Goal: Browse casually: Explore the website without a specific task or goal

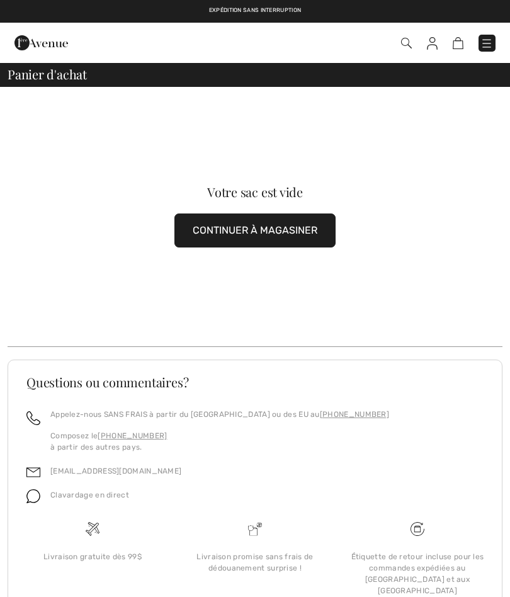
click at [283, 226] on button "CONTINUER À MAGASINER" at bounding box center [255, 231] width 161 height 34
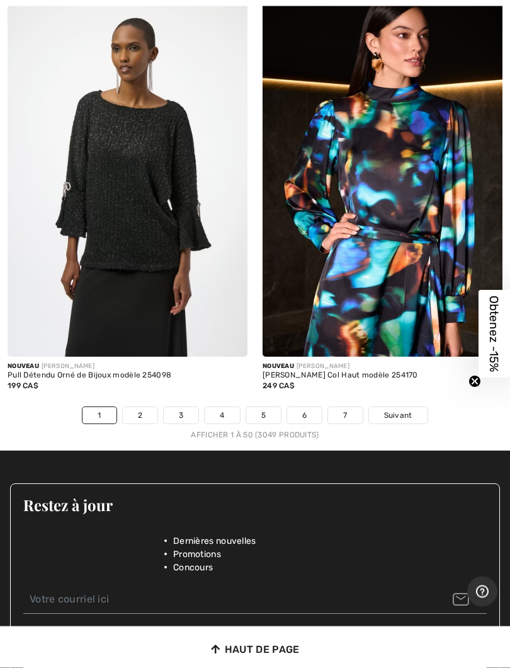
scroll to position [10835, 0]
click at [409, 410] on span "Suivant" at bounding box center [398, 415] width 28 height 11
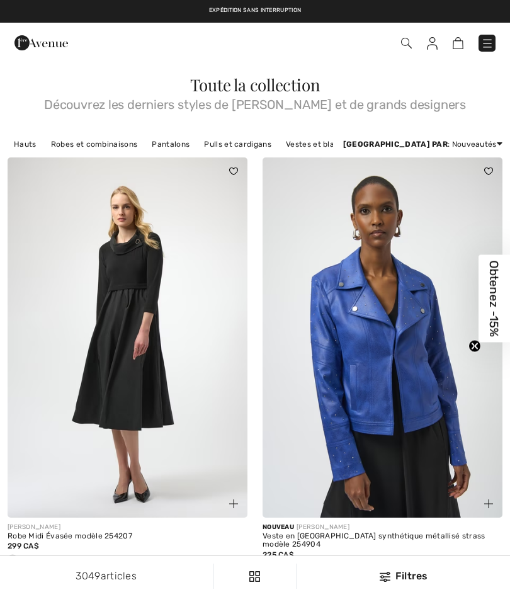
checkbox input "true"
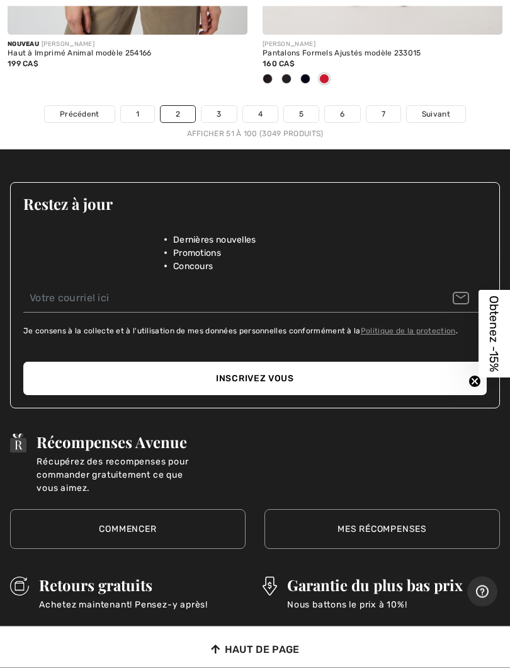
scroll to position [11071, 0]
click at [446, 108] on span "Suivant" at bounding box center [436, 113] width 28 height 11
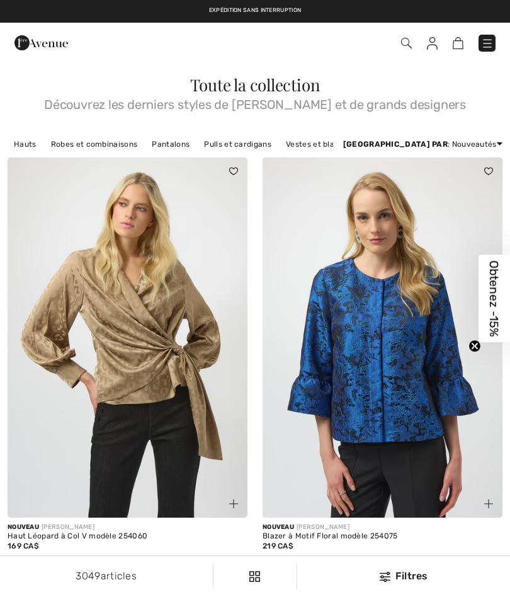
checkbox input "true"
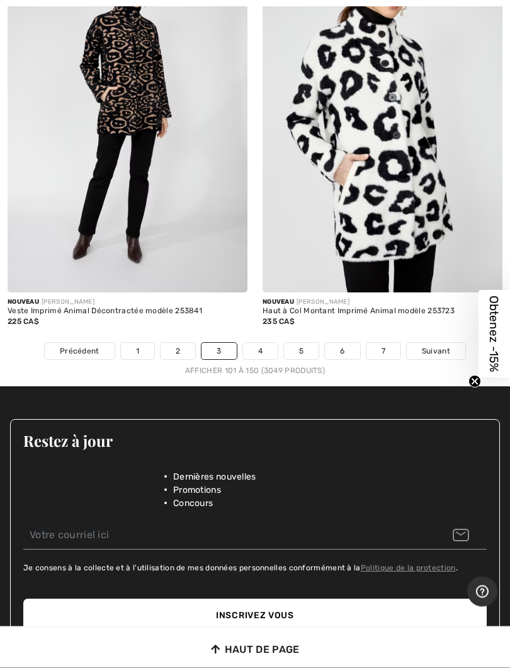
scroll to position [10733, 0]
click at [444, 345] on span "Suivant" at bounding box center [436, 350] width 28 height 11
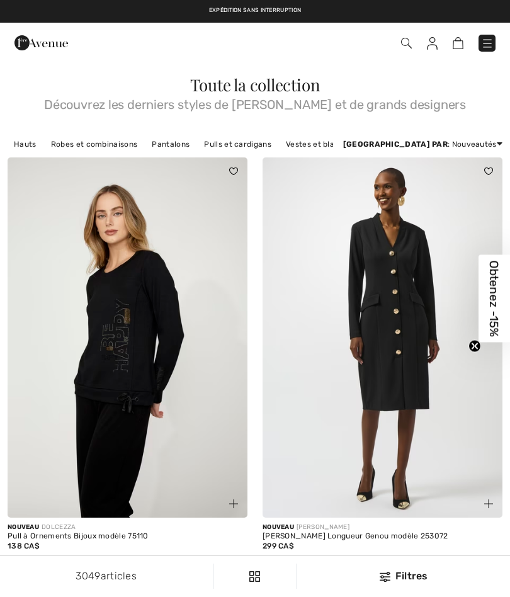
checkbox input "true"
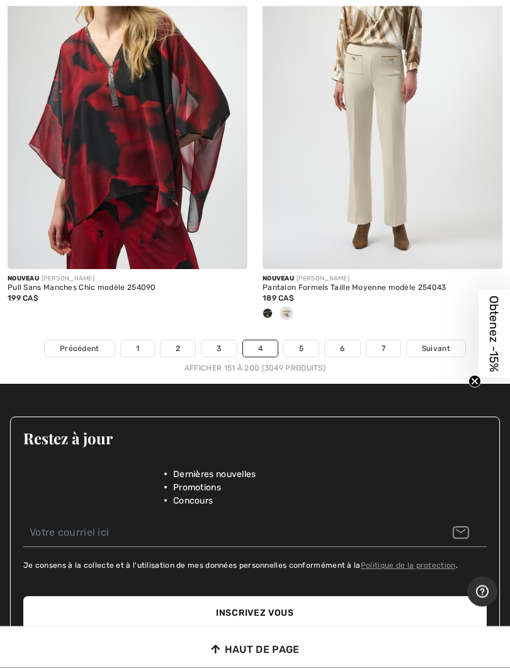
scroll to position [10673, 0]
click at [305, 340] on link "5" at bounding box center [301, 348] width 35 height 16
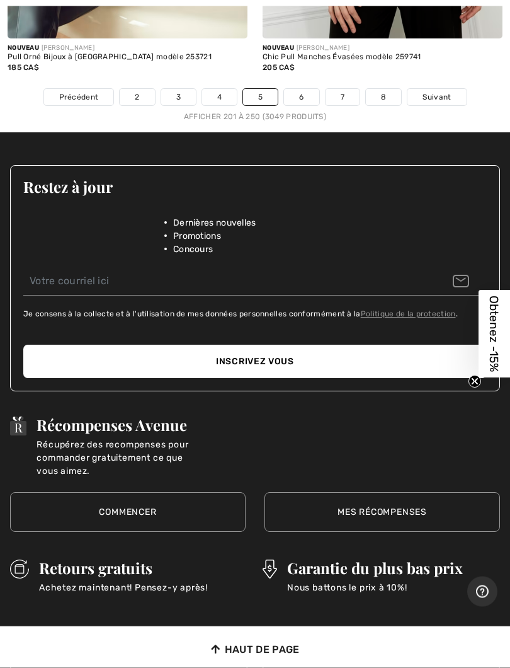
scroll to position [11109, 0]
click at [308, 89] on link "6" at bounding box center [301, 97] width 35 height 16
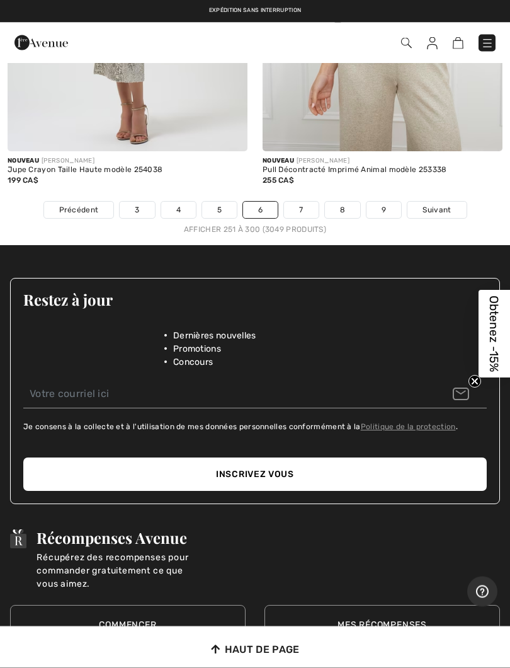
scroll to position [10978, 0]
click at [307, 202] on link "7" at bounding box center [301, 210] width 34 height 16
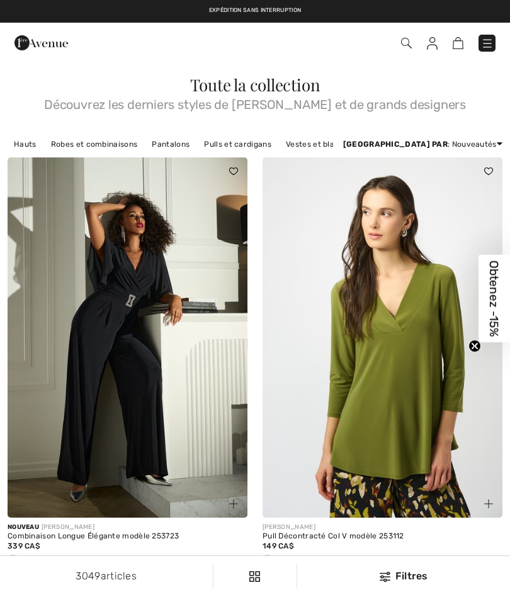
checkbox input "true"
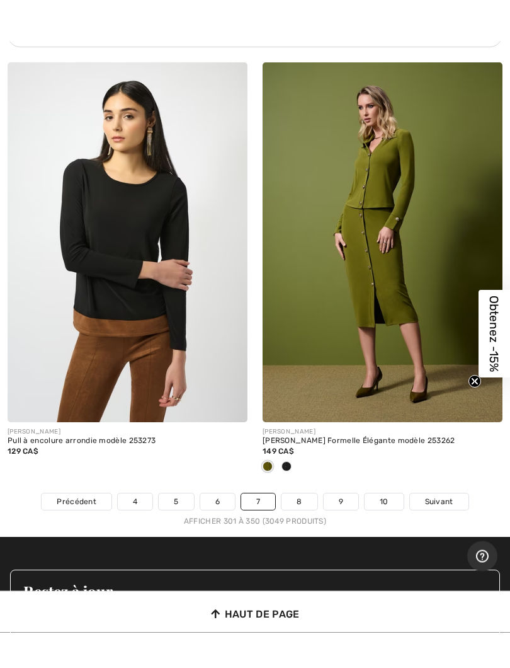
scroll to position [10759, 0]
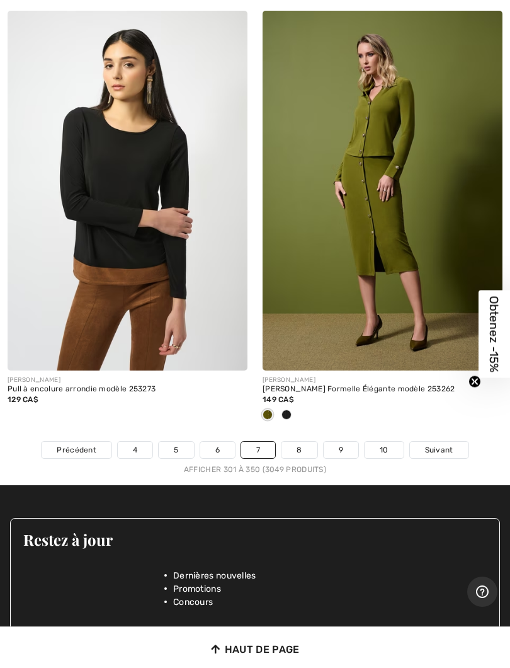
click at [301, 442] on link "8" at bounding box center [299, 450] width 35 height 16
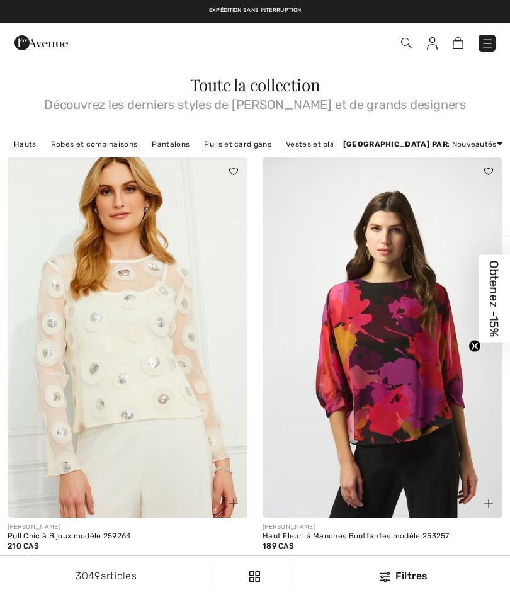
checkbox input "true"
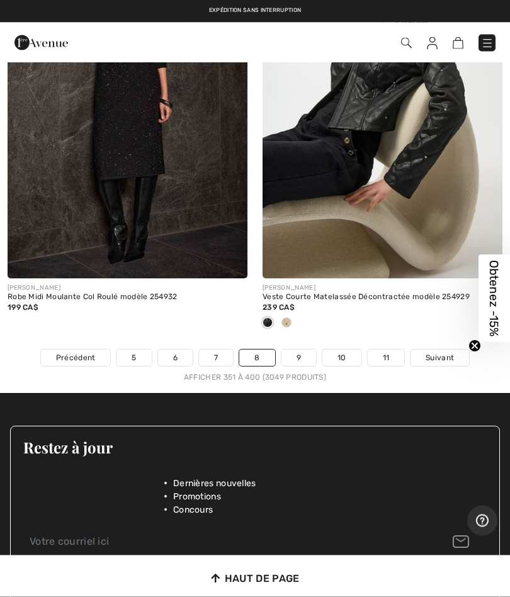
scroll to position [10913, 0]
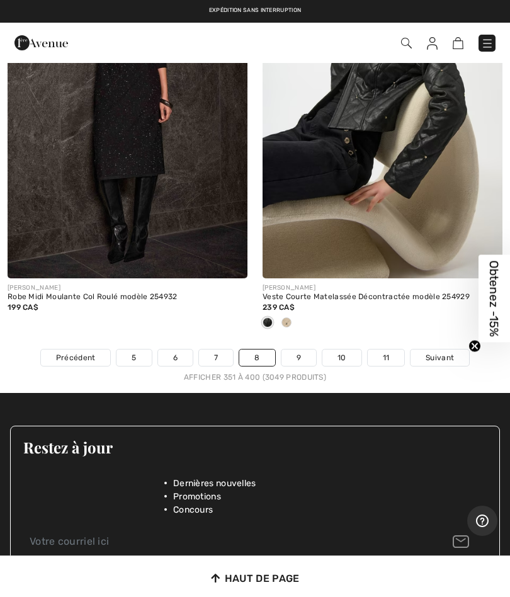
click at [309, 350] on link "9" at bounding box center [299, 358] width 35 height 16
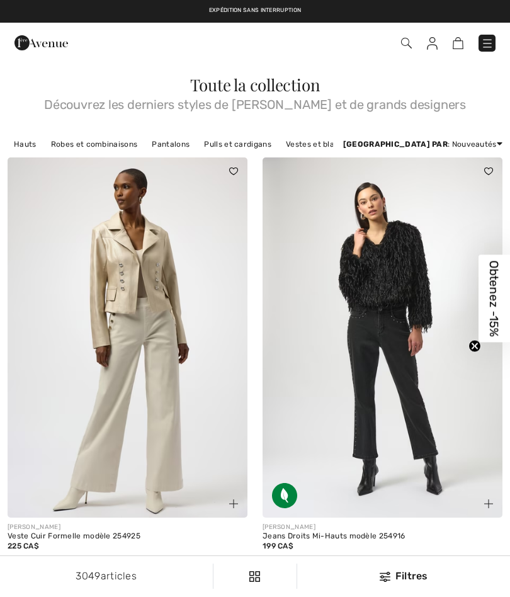
checkbox input "true"
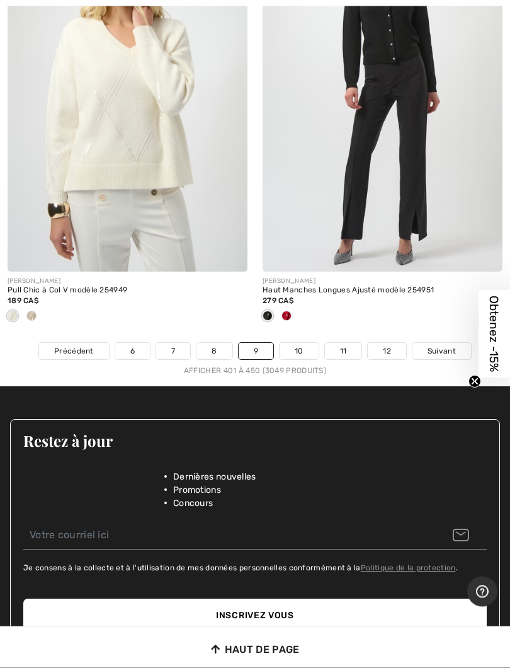
scroll to position [10816, 0]
click at [305, 343] on link "10" at bounding box center [299, 351] width 39 height 16
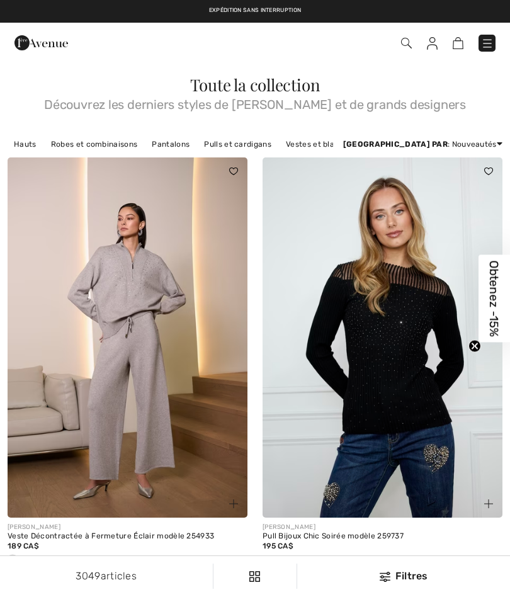
checkbox input "true"
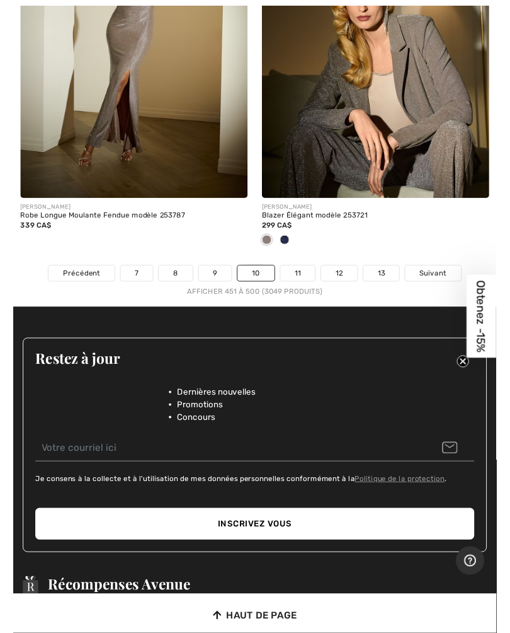
scroll to position [10836, 0]
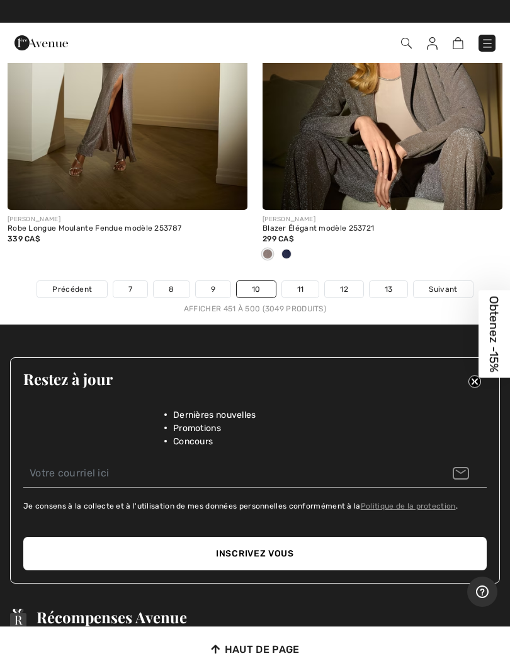
click at [309, 284] on link "11" at bounding box center [300, 289] width 37 height 16
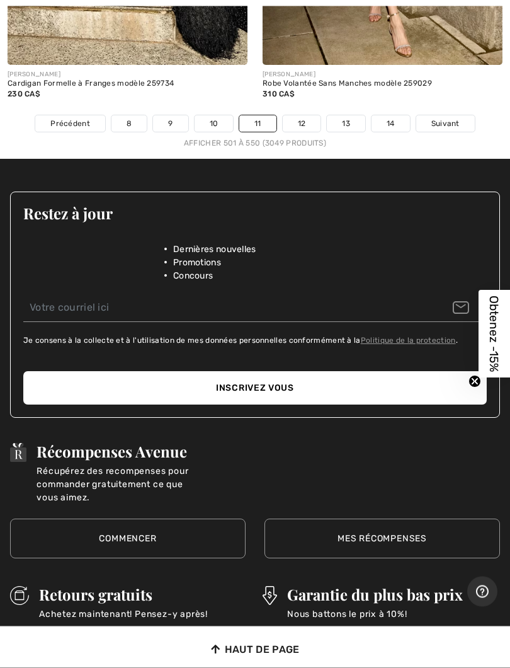
scroll to position [11177, 0]
click at [304, 115] on link "12" at bounding box center [302, 123] width 38 height 16
click at [309, 115] on link "12" at bounding box center [302, 123] width 38 height 16
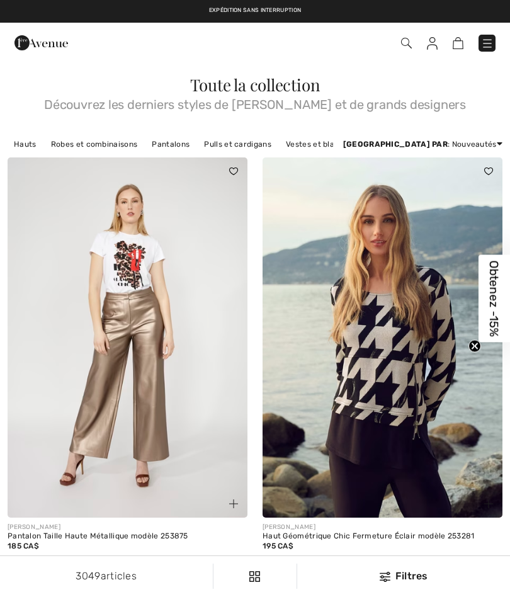
checkbox input "true"
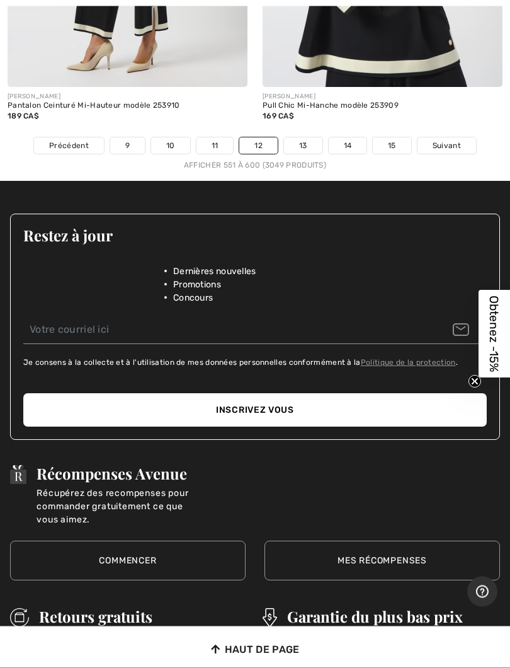
scroll to position [10980, 0]
click at [304, 137] on link "13" at bounding box center [303, 145] width 38 height 16
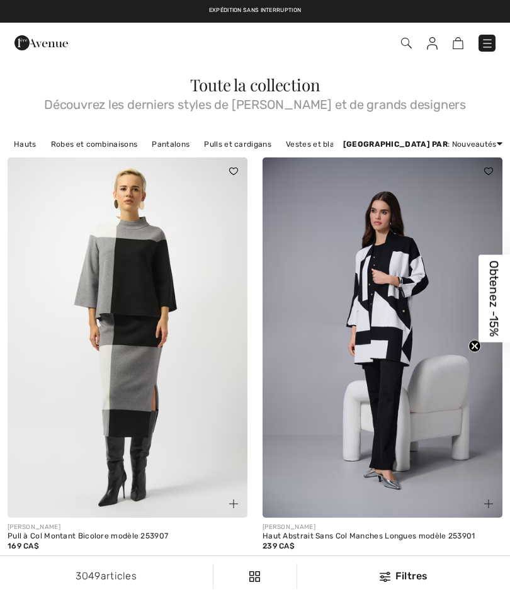
checkbox input "true"
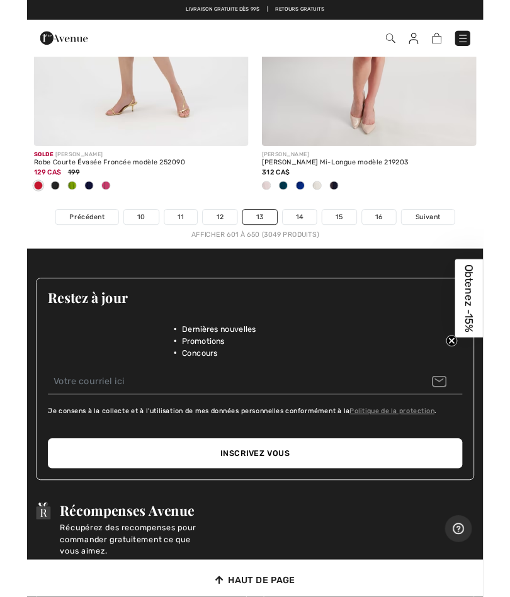
scroll to position [11071, 0]
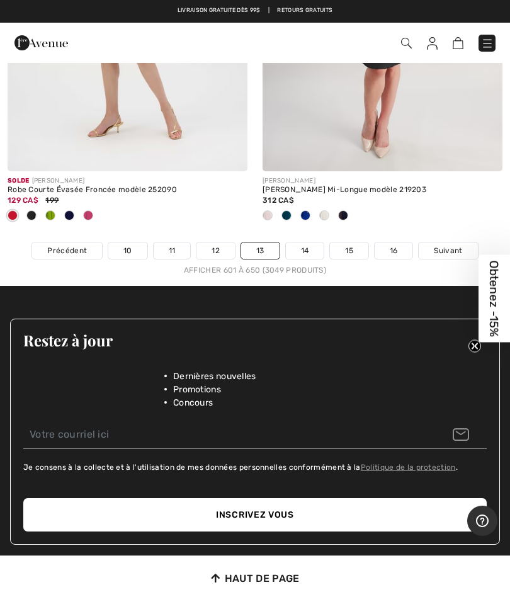
click at [316, 243] on link "14" at bounding box center [305, 251] width 38 height 16
click at [311, 243] on link "14" at bounding box center [305, 251] width 38 height 16
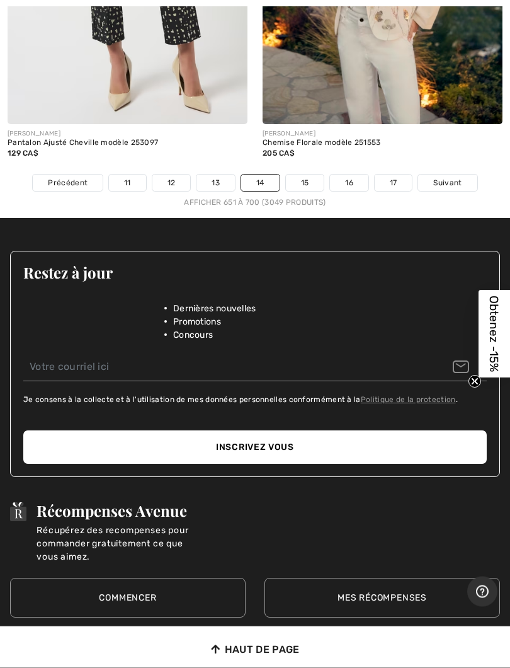
scroll to position [10910, 0]
click at [311, 175] on link "15" at bounding box center [305, 183] width 38 height 16
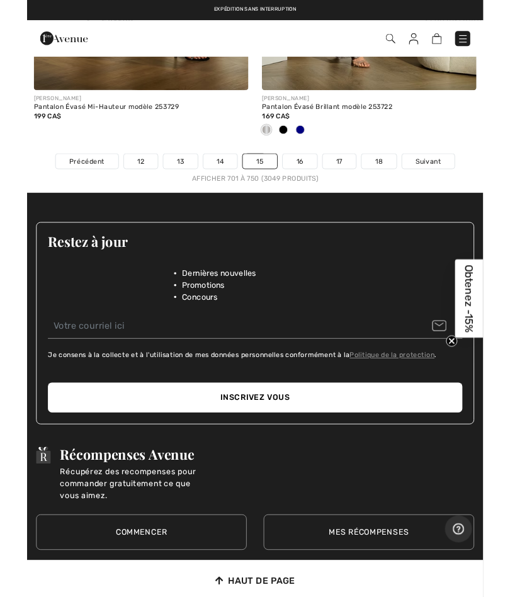
scroll to position [11049, 0]
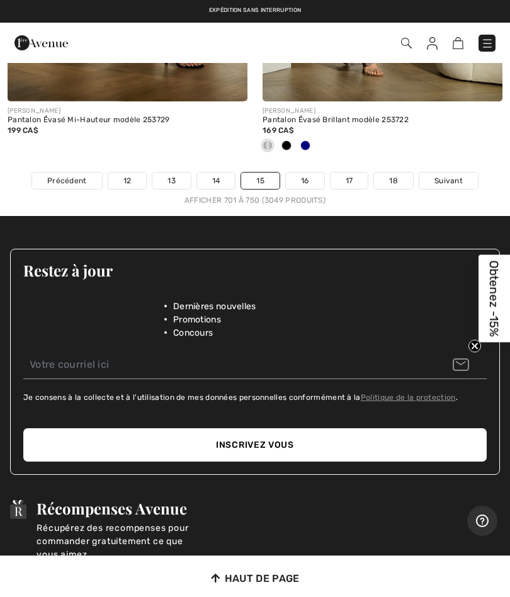
click at [316, 173] on link "16" at bounding box center [305, 181] width 38 height 16
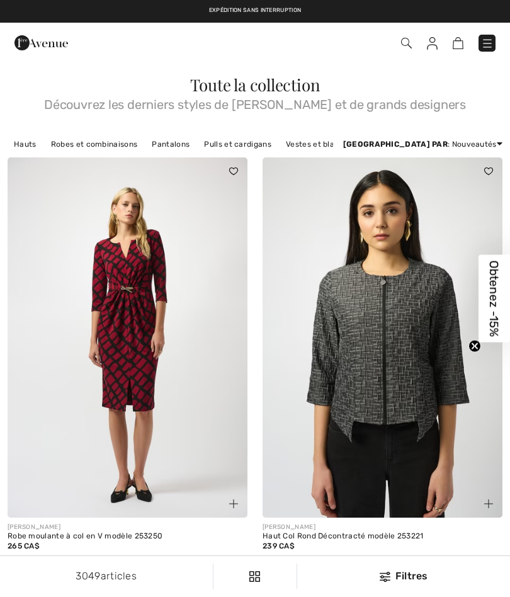
checkbox input "true"
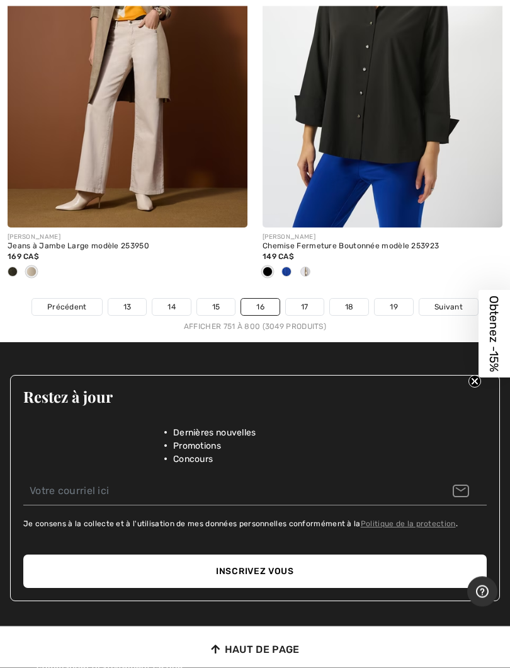
scroll to position [10786, 0]
click at [309, 299] on link "17" at bounding box center [305, 307] width 38 height 16
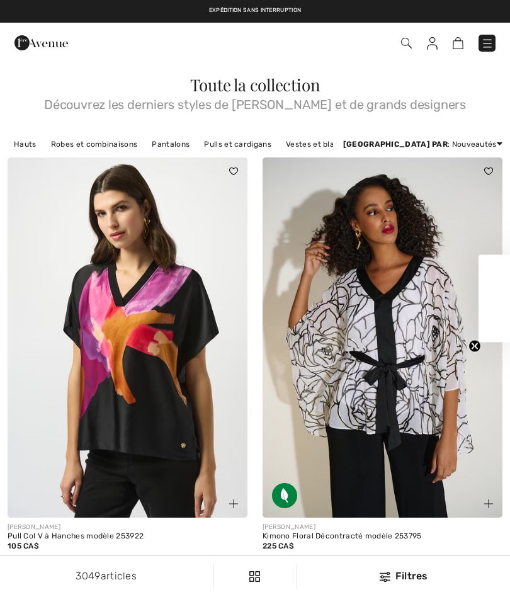
checkbox input "true"
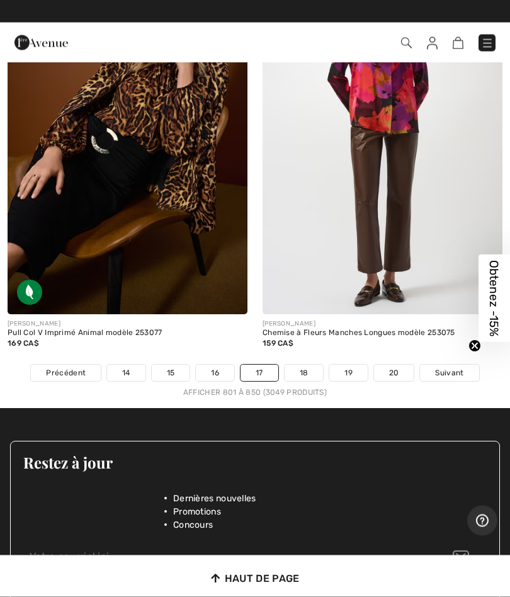
scroll to position [10628, 0]
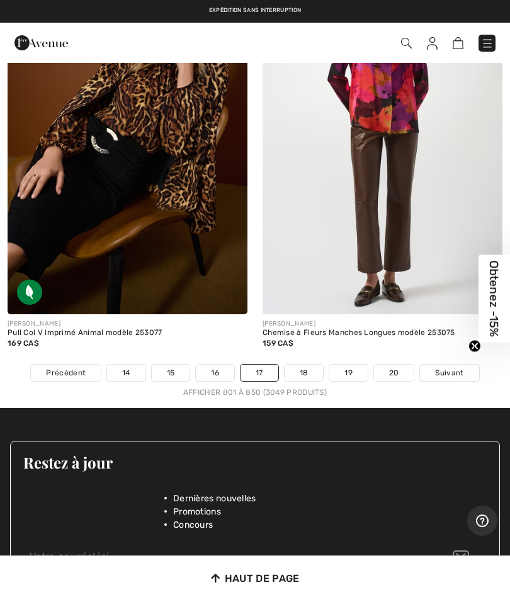
click at [315, 365] on link "18" at bounding box center [304, 373] width 39 height 16
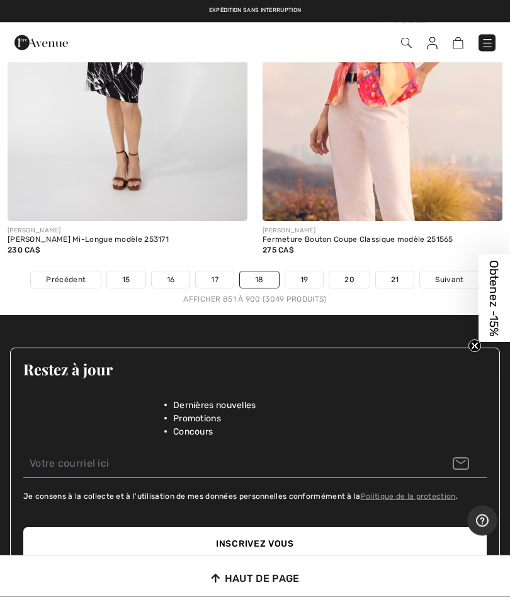
scroll to position [10905, 0]
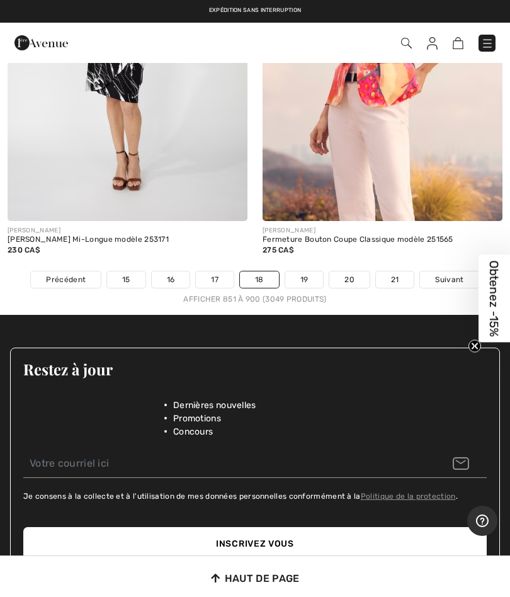
click at [311, 272] on link "19" at bounding box center [304, 280] width 38 height 16
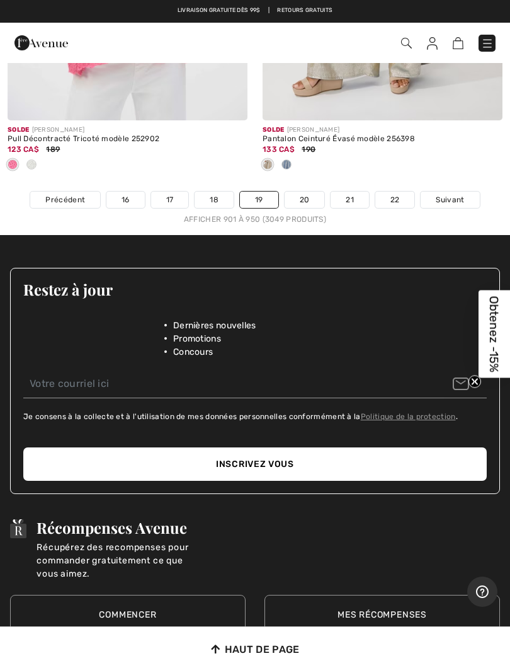
scroll to position [10925, 0]
click at [312, 192] on link "20" at bounding box center [305, 200] width 40 height 16
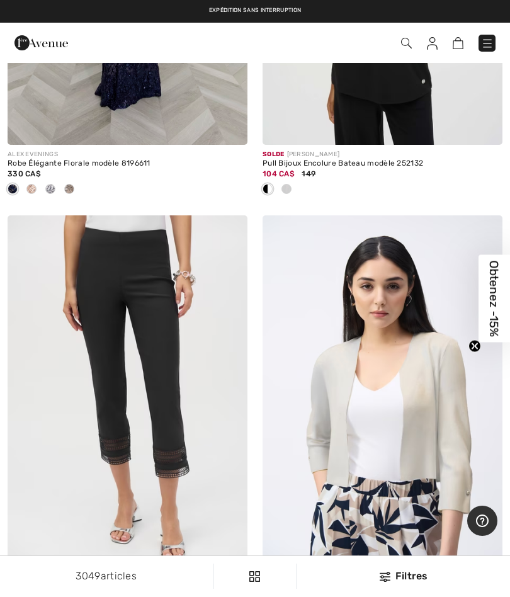
scroll to position [6863, 0]
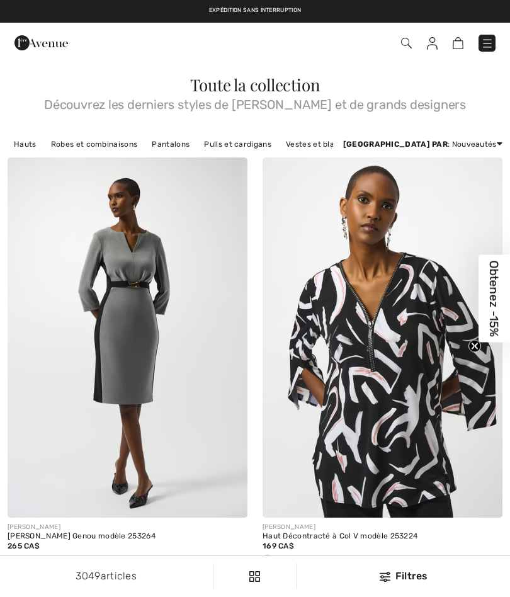
checkbox input "true"
